Goal: Task Accomplishment & Management: Manage account settings

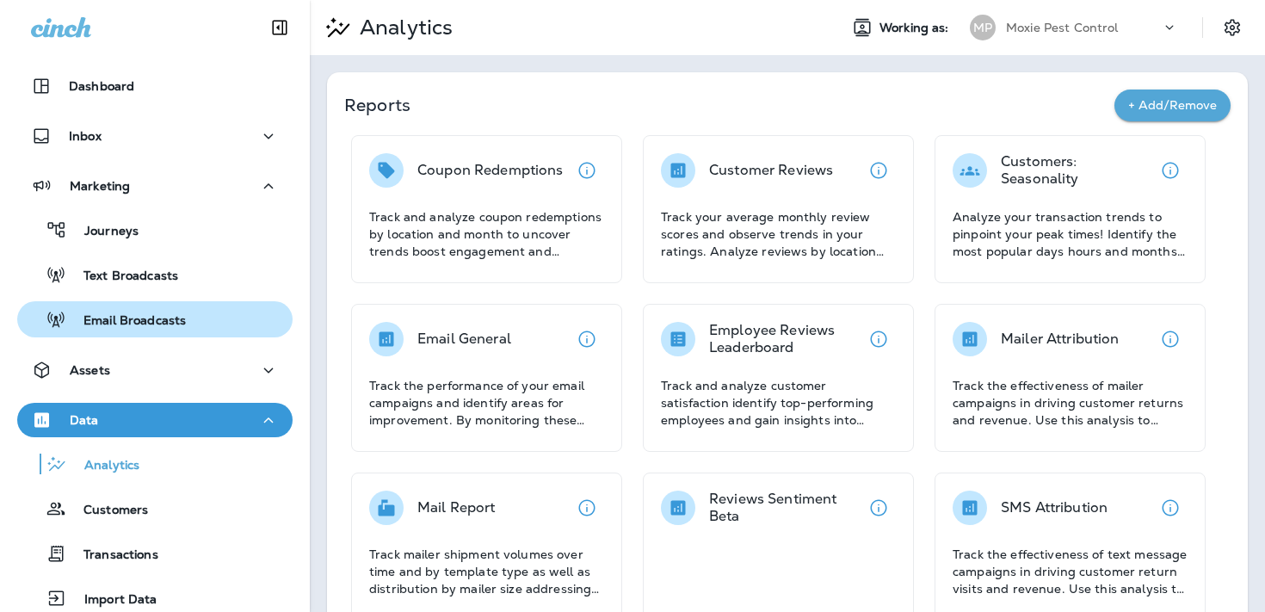
scroll to position [61, 0]
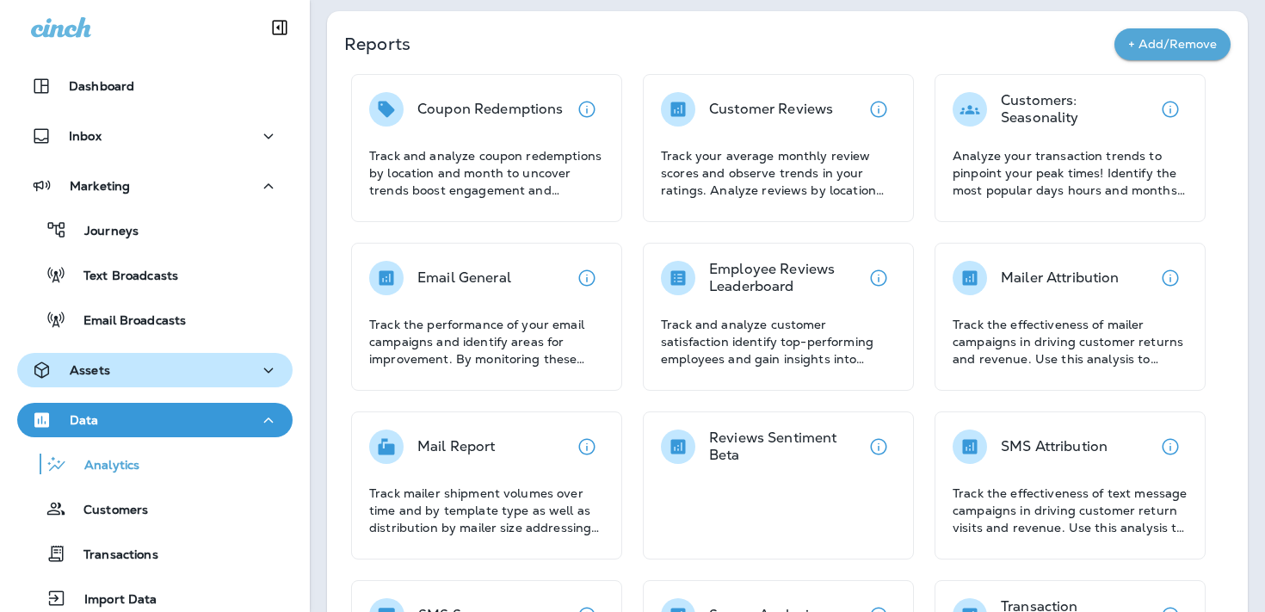
click at [153, 360] on div "Assets" at bounding box center [155, 371] width 248 height 22
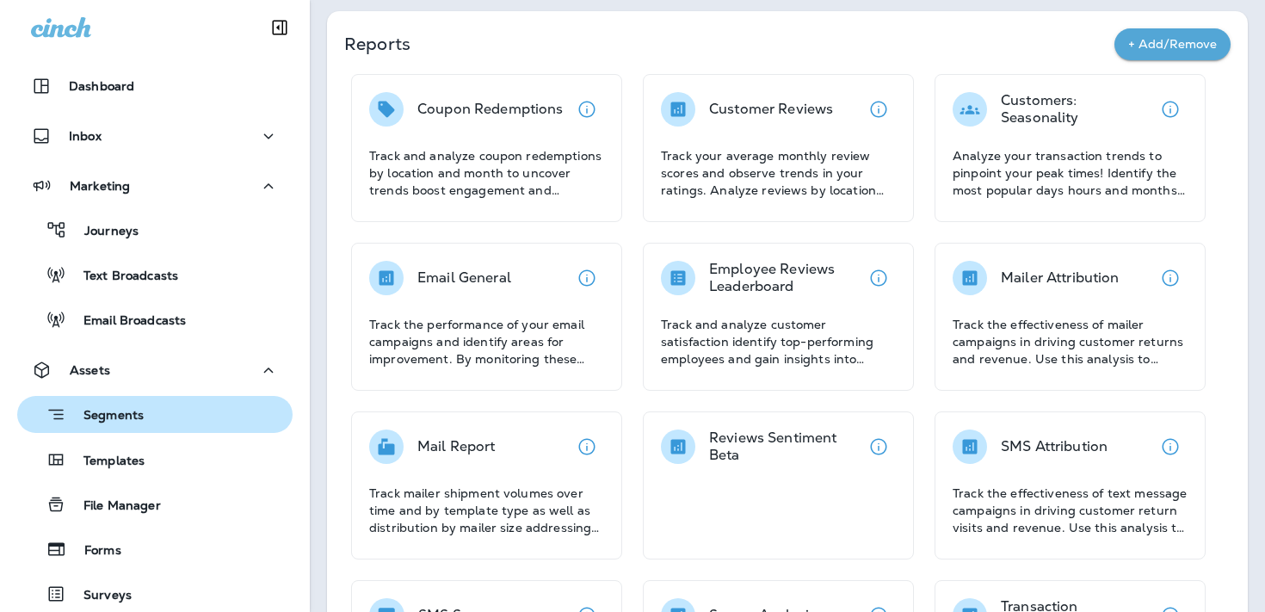
click at [138, 413] on p "Segments" at bounding box center [104, 416] width 77 height 17
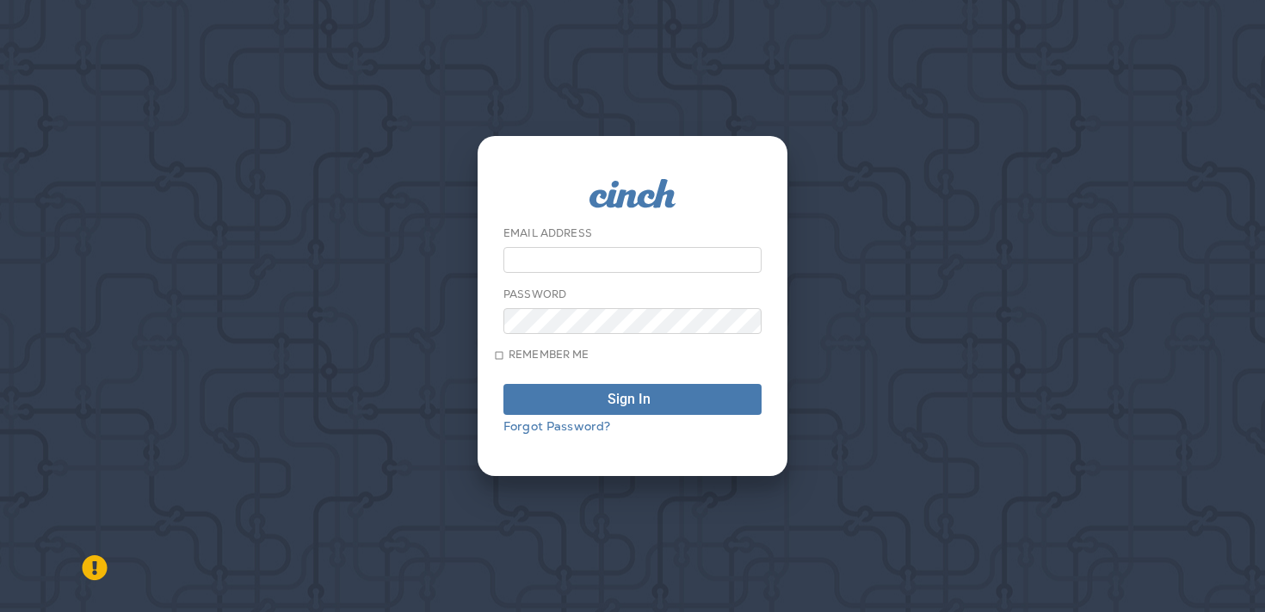
type input "**********"
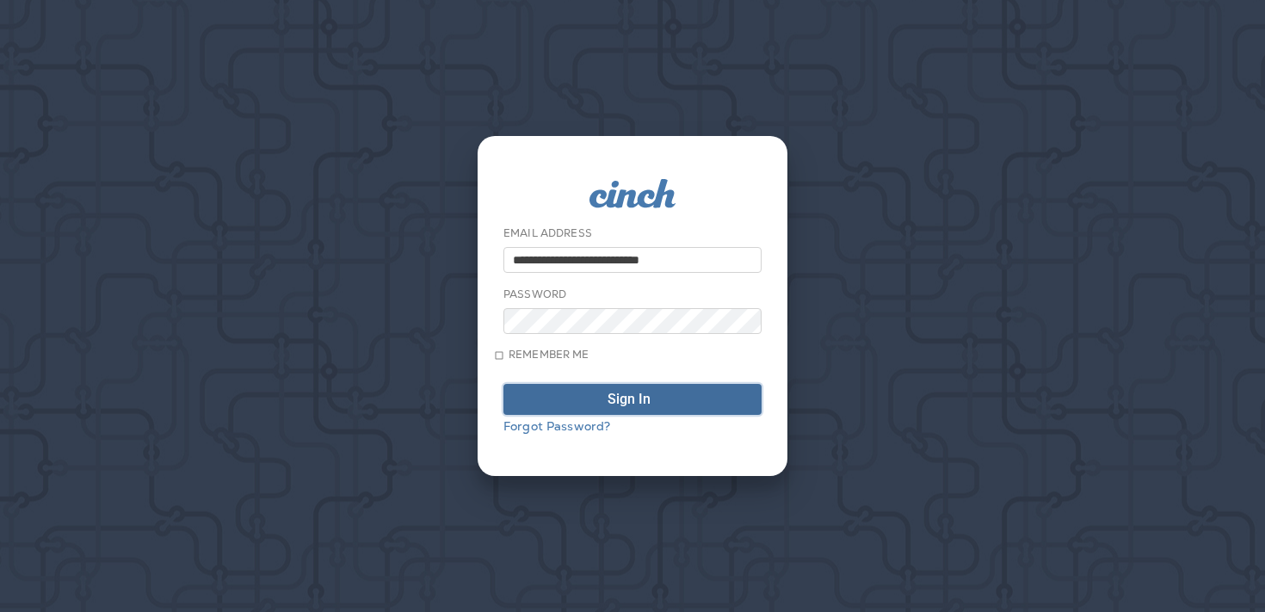
click at [629, 415] on button "Sign In" at bounding box center [633, 399] width 258 height 31
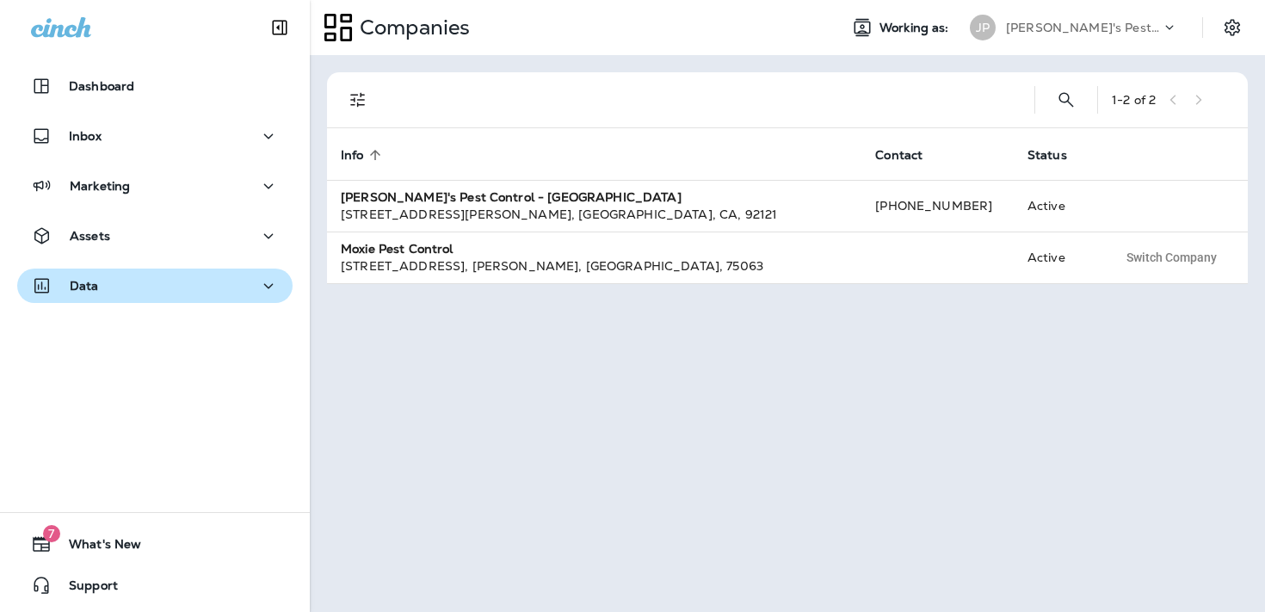
click at [212, 278] on div "Data" at bounding box center [155, 286] width 248 height 22
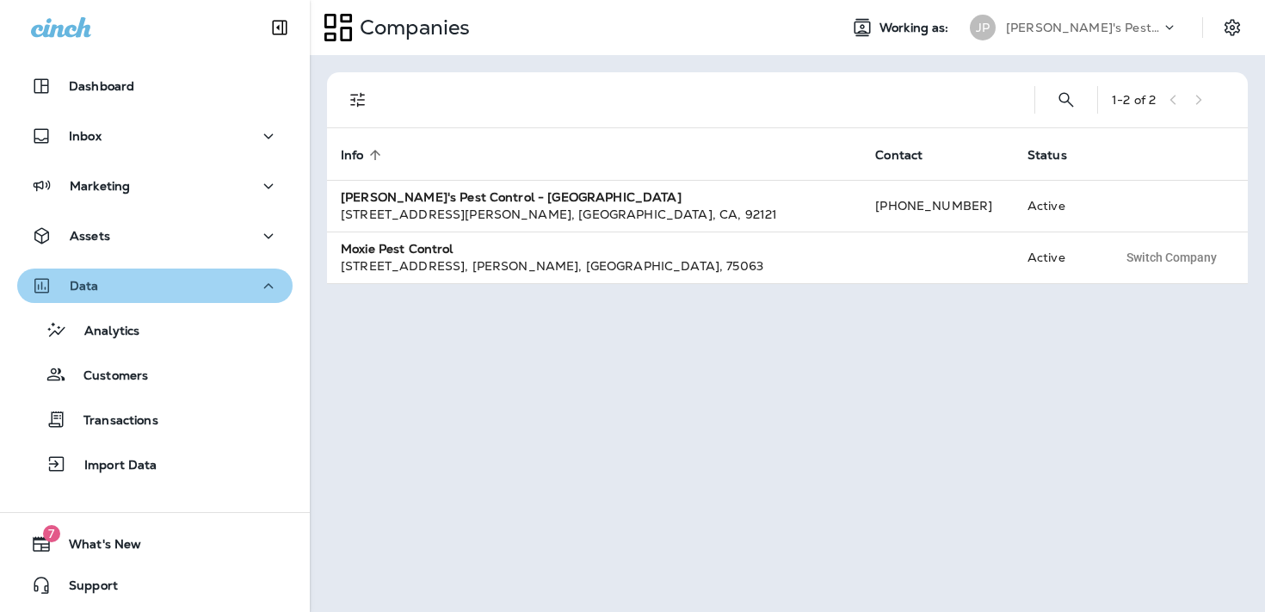
click at [207, 285] on div "Data" at bounding box center [155, 286] width 248 height 22
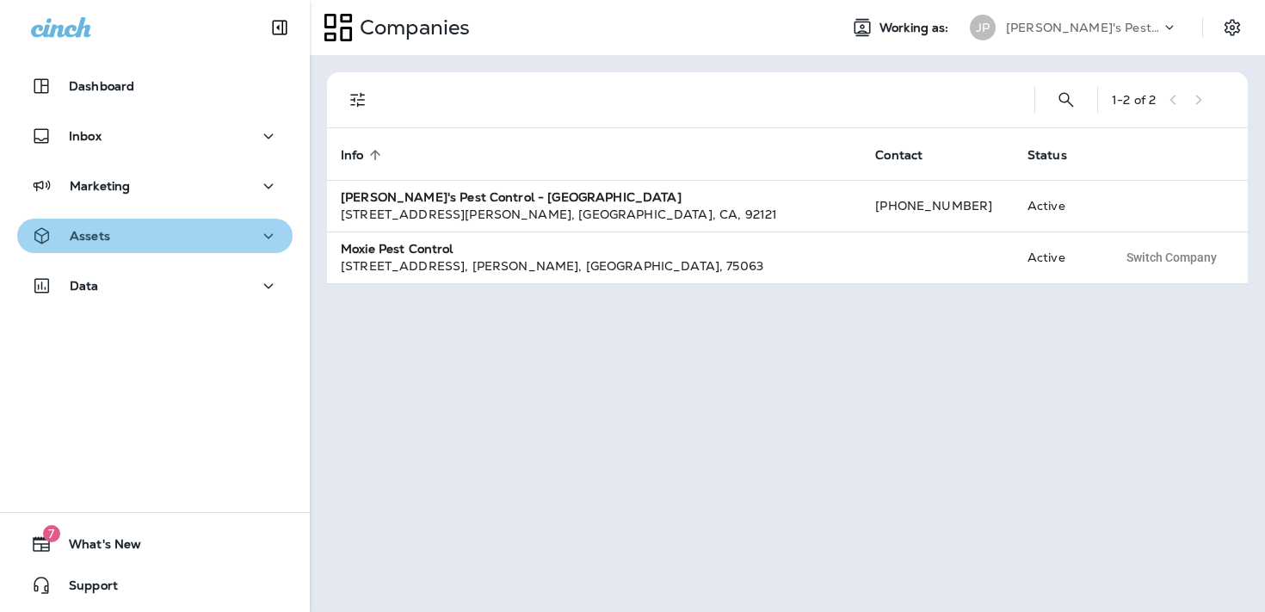
click at [217, 226] on div "Assets" at bounding box center [155, 237] width 248 height 22
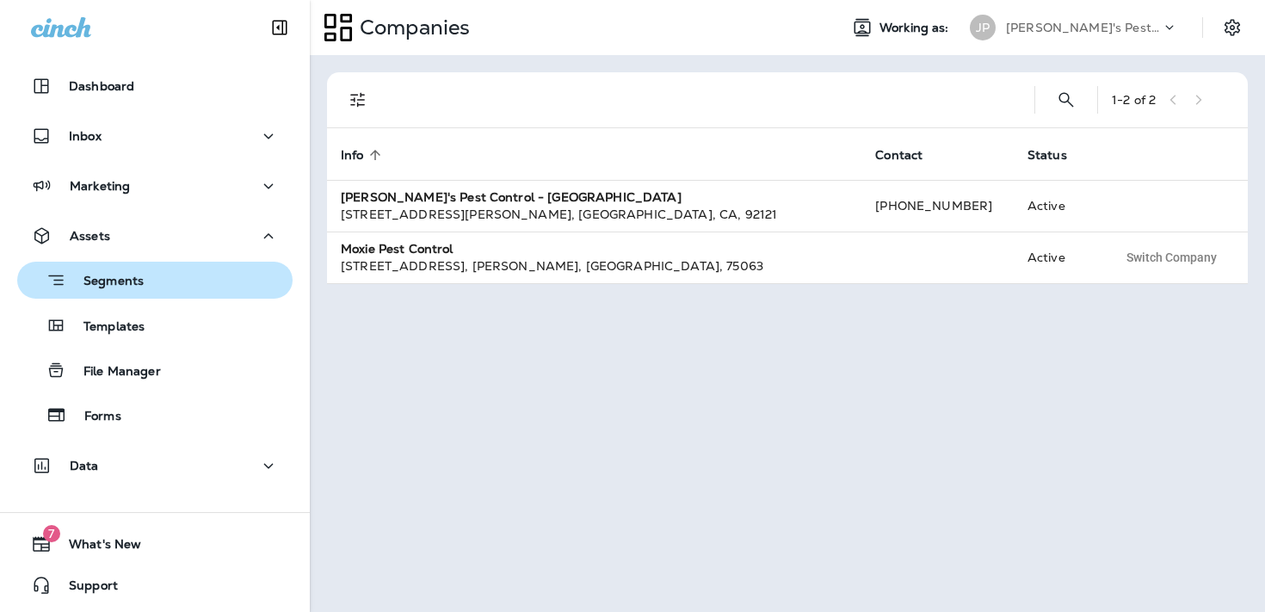
click at [187, 278] on div "Segments" at bounding box center [155, 280] width 262 height 27
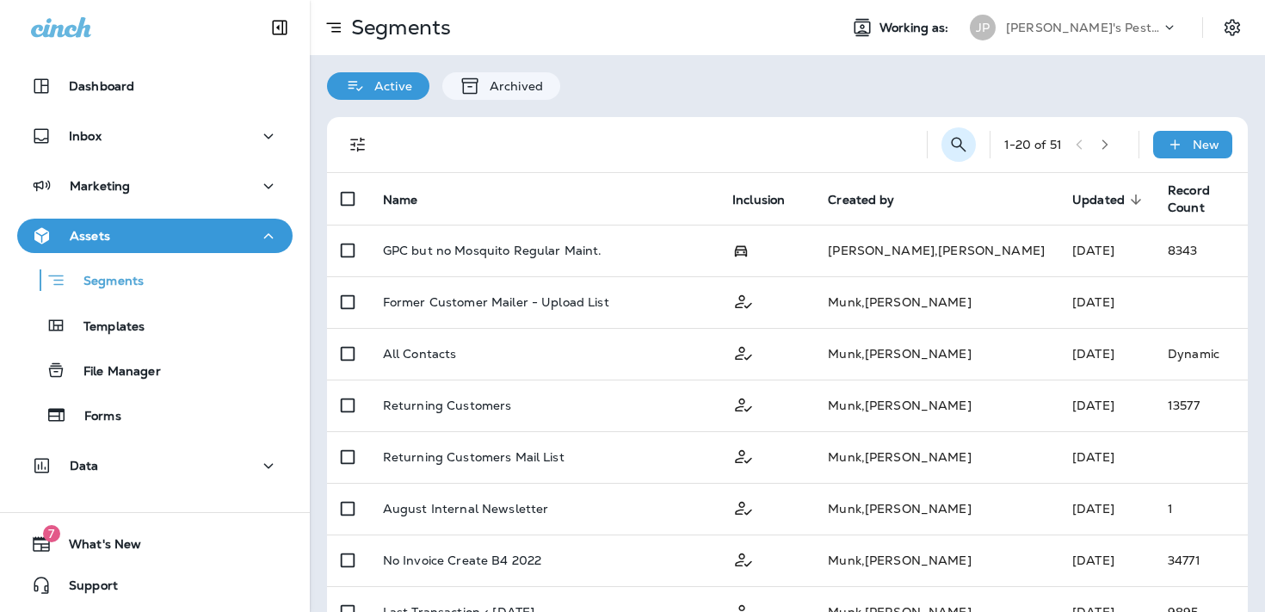
click at [962, 147] on icon "Search Segments" at bounding box center [958, 144] width 15 height 15
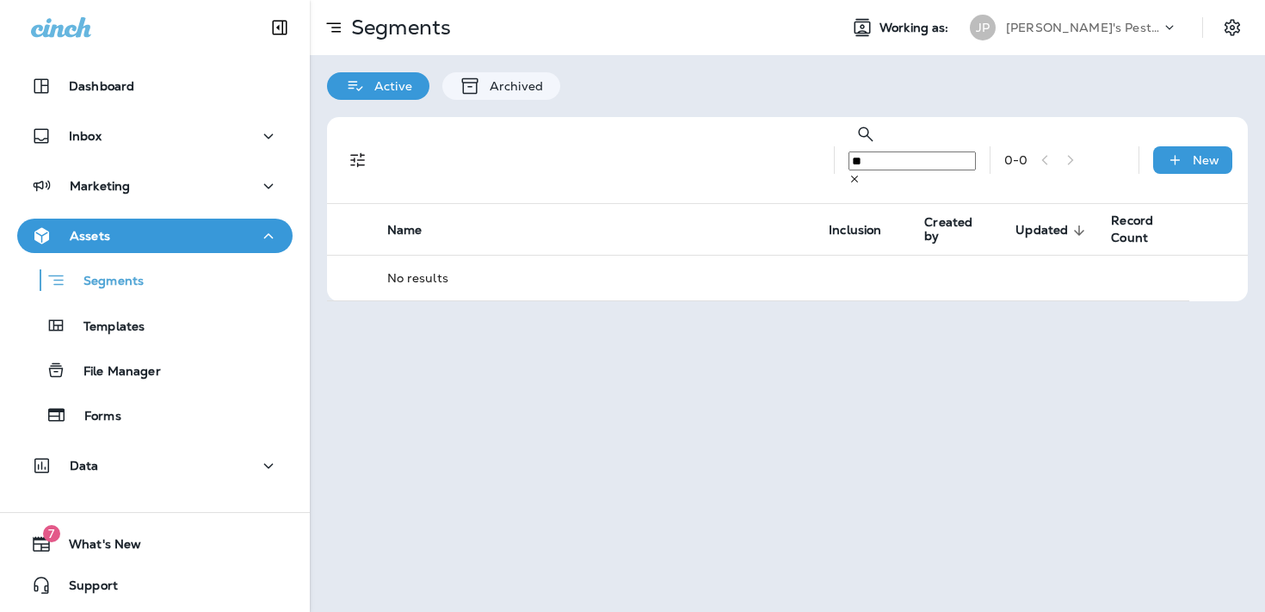
type input "*"
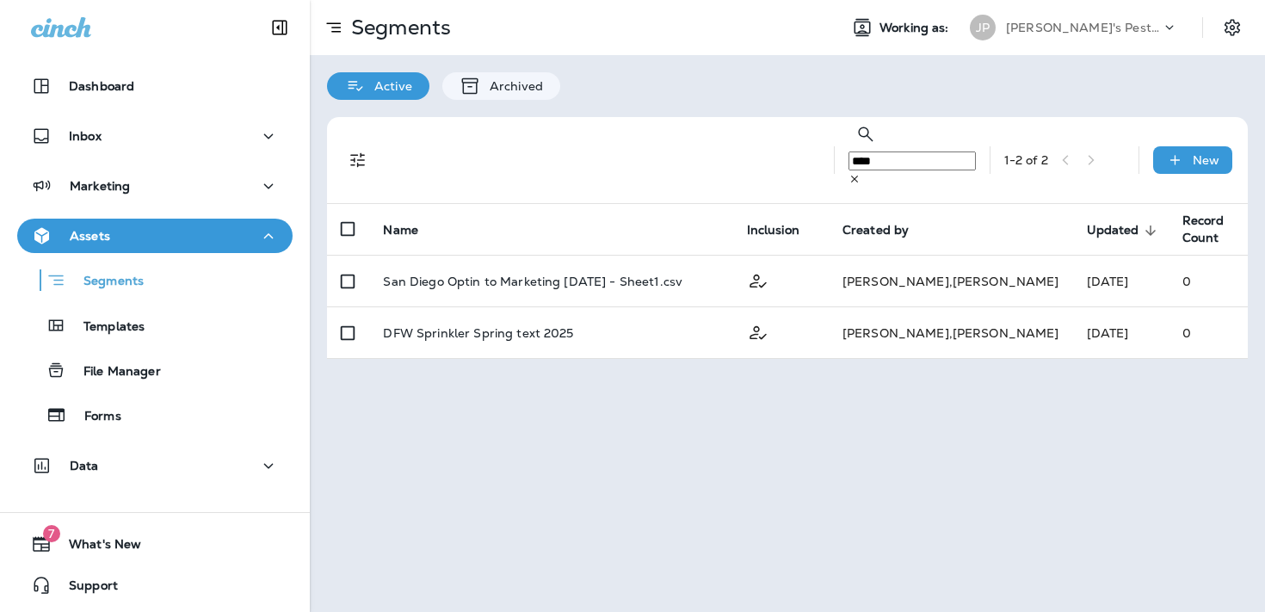
type input "****"
click at [1100, 19] on div "[PERSON_NAME]'s Pest Control - [GEOGRAPHIC_DATA]" at bounding box center [1083, 28] width 155 height 26
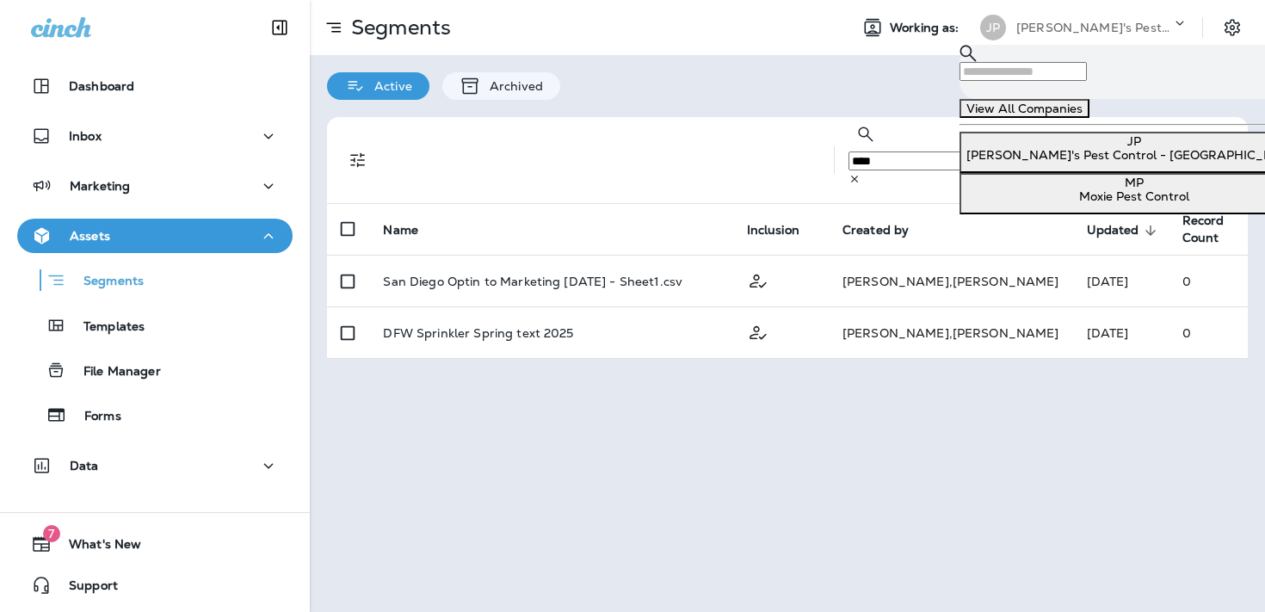
click at [1028, 203] on p "Moxie Pest Control" at bounding box center [1134, 196] width 335 height 14
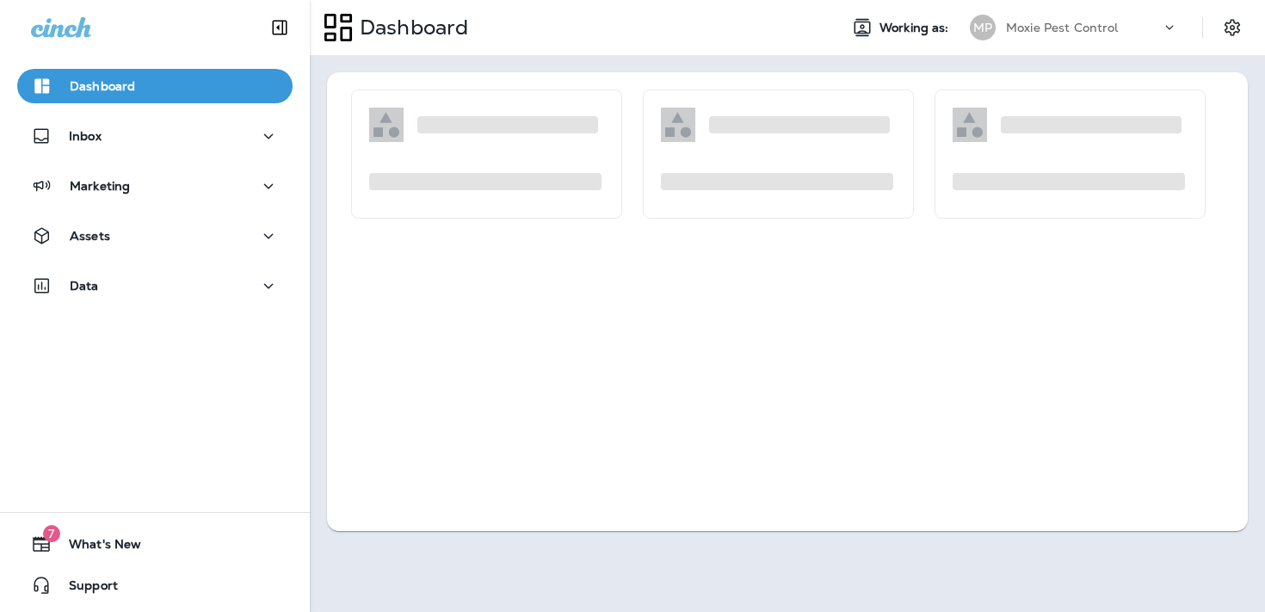
click at [101, 73] on p "Go to Segments" at bounding box center [54, 66] width 94 height 14
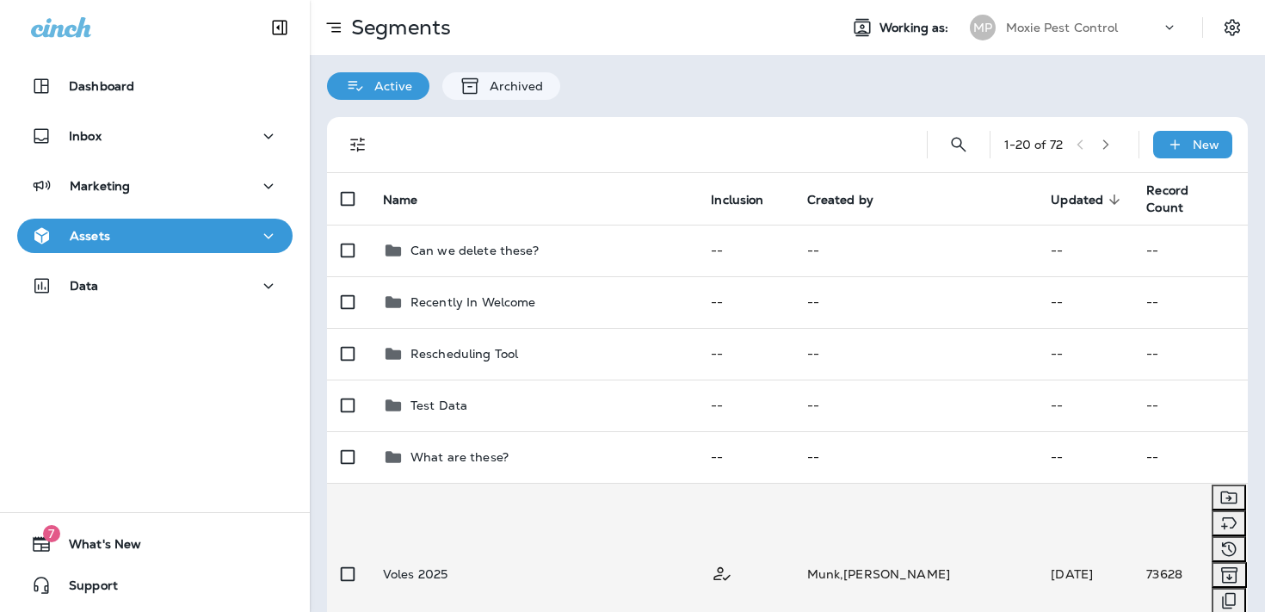
click at [697, 518] on td "Voles 2025" at bounding box center [533, 574] width 328 height 183
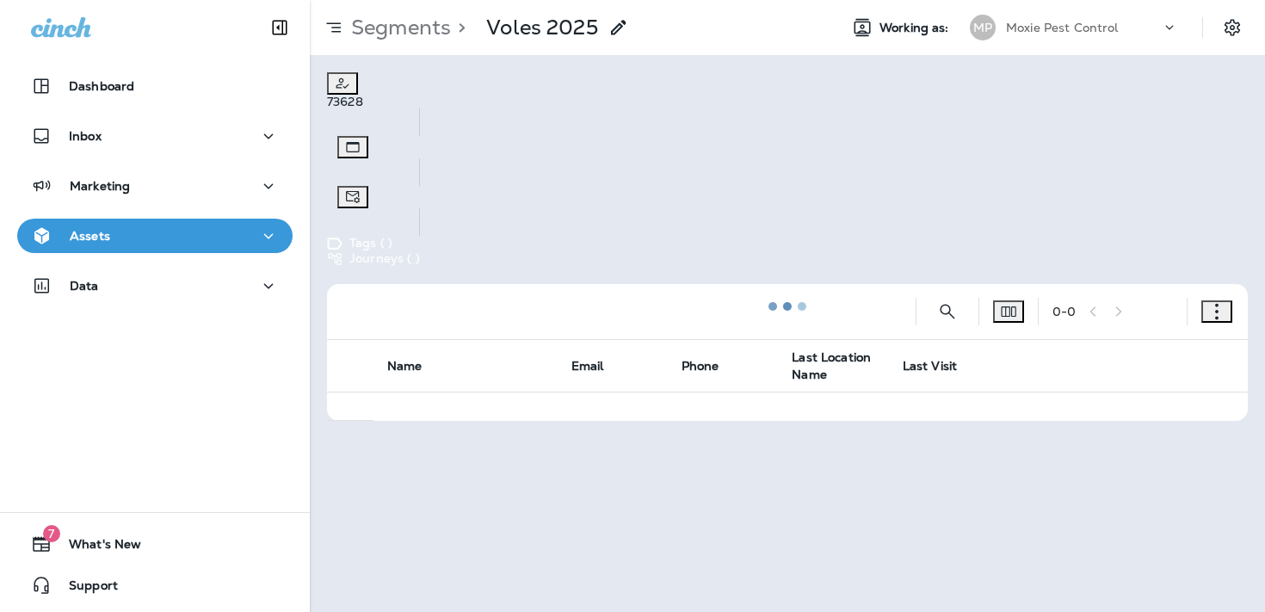
click at [1211, 303] on icon "button" at bounding box center [1216, 311] width 17 height 17
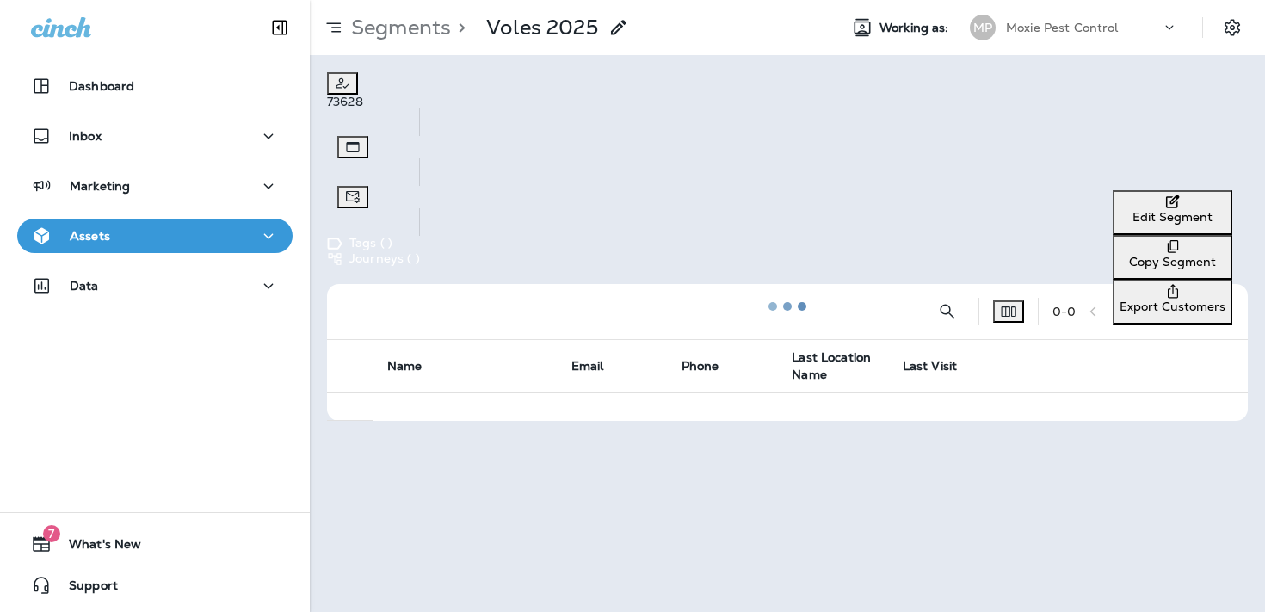
click at [1138, 217] on p "Edit Segment" at bounding box center [1173, 217] width 106 height 14
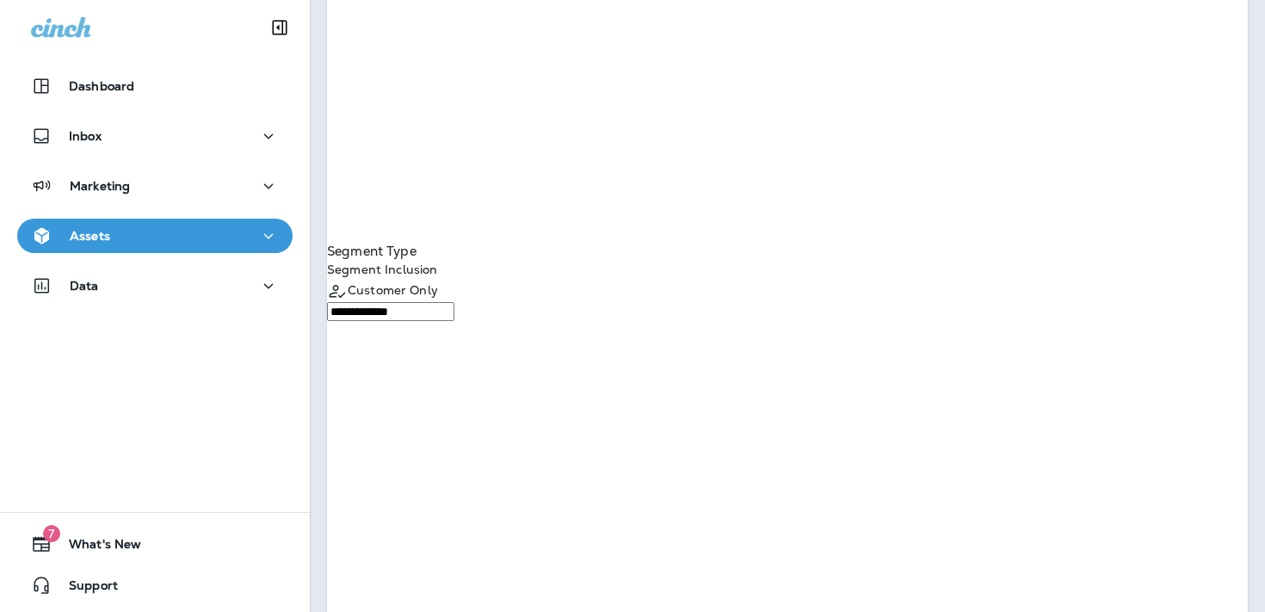
scroll to position [981, 0]
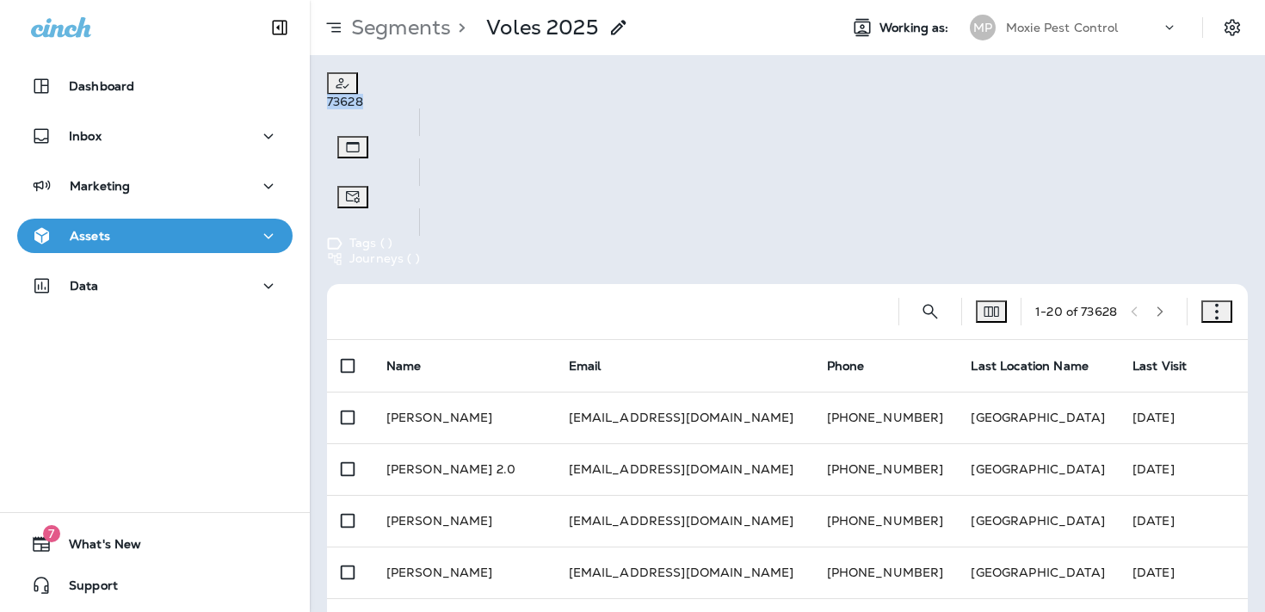
drag, startPoint x: 418, startPoint y: 98, endPoint x: 380, endPoint y: 99, distance: 38.7
click at [380, 99] on div "73628" at bounding box center [373, 102] width 93 height 14
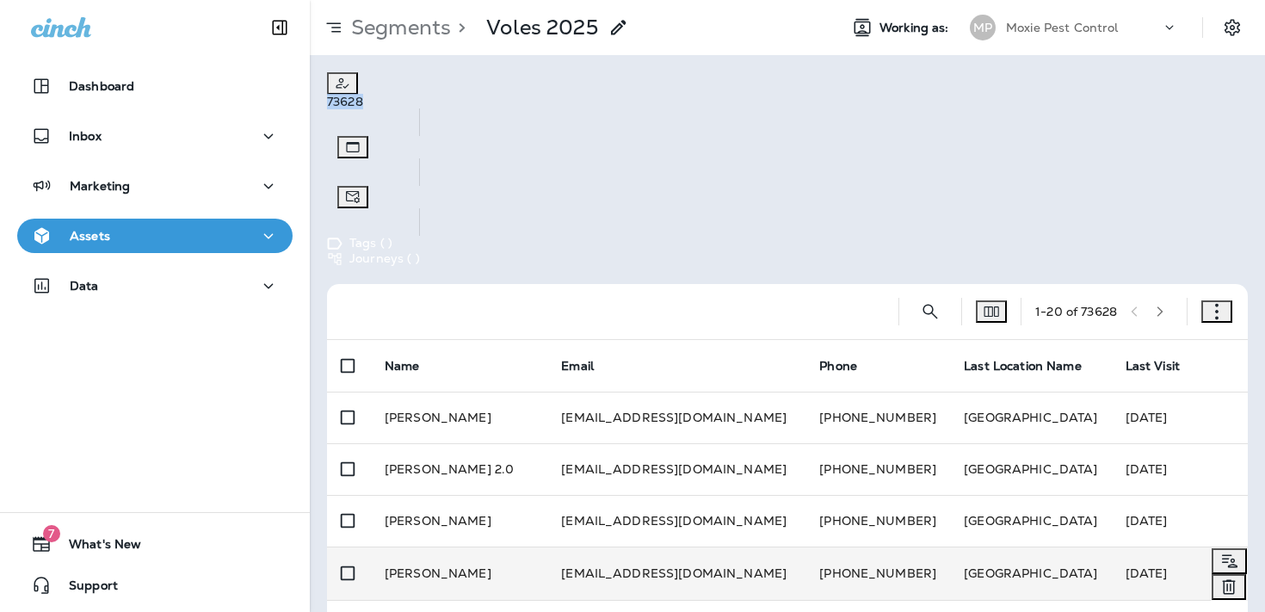
copy div "73628"
